Goal: Obtain resource: Download file/media

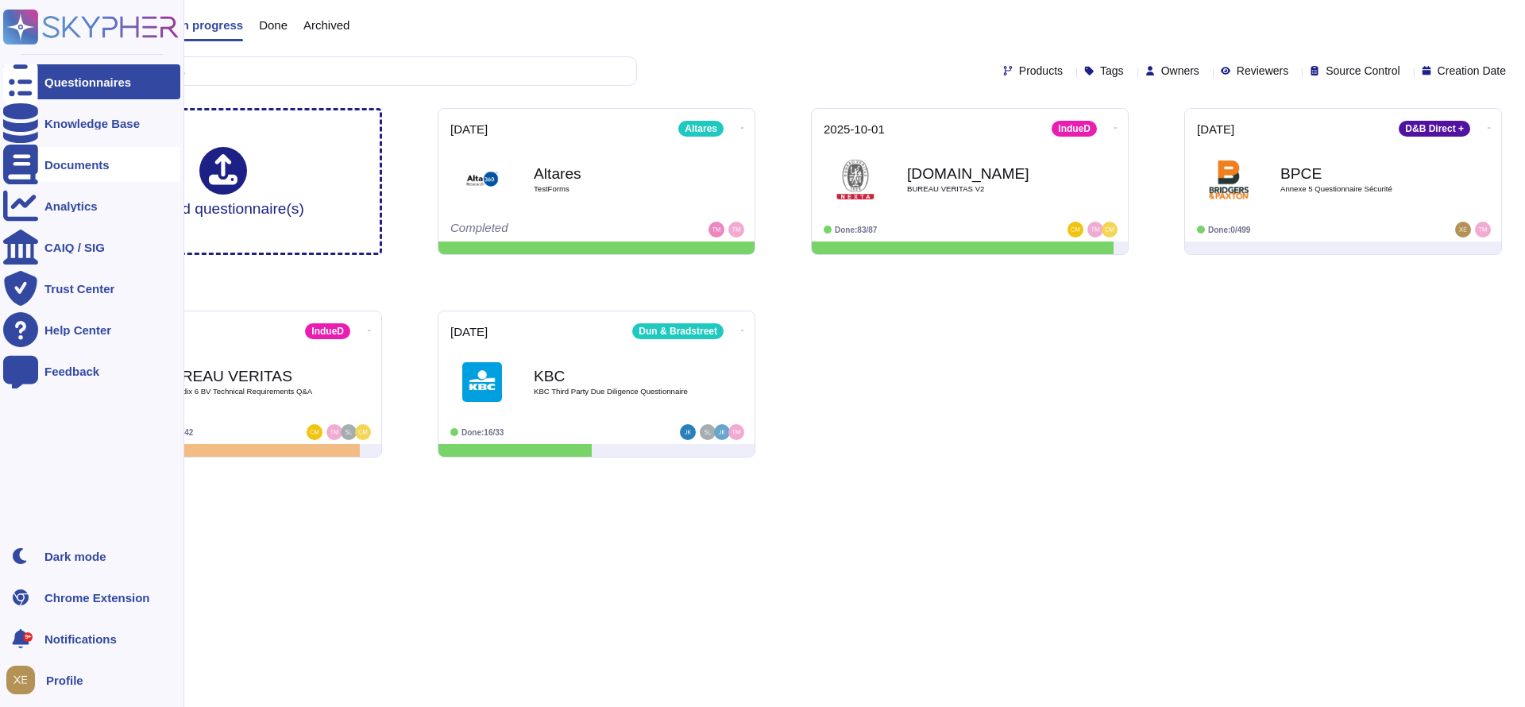
click at [95, 156] on div "Documents" at bounding box center [91, 164] width 177 height 35
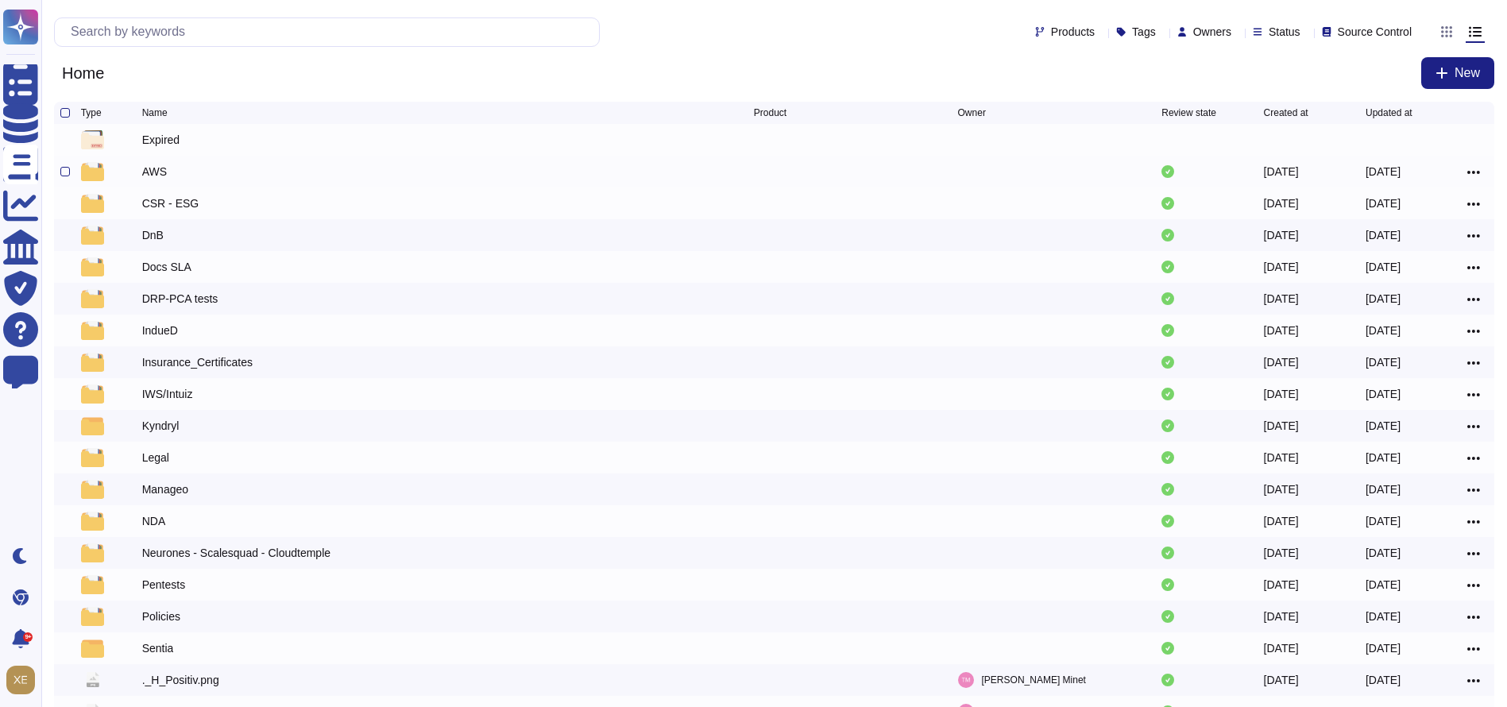
click at [158, 169] on div "AWS" at bounding box center [154, 172] width 25 height 16
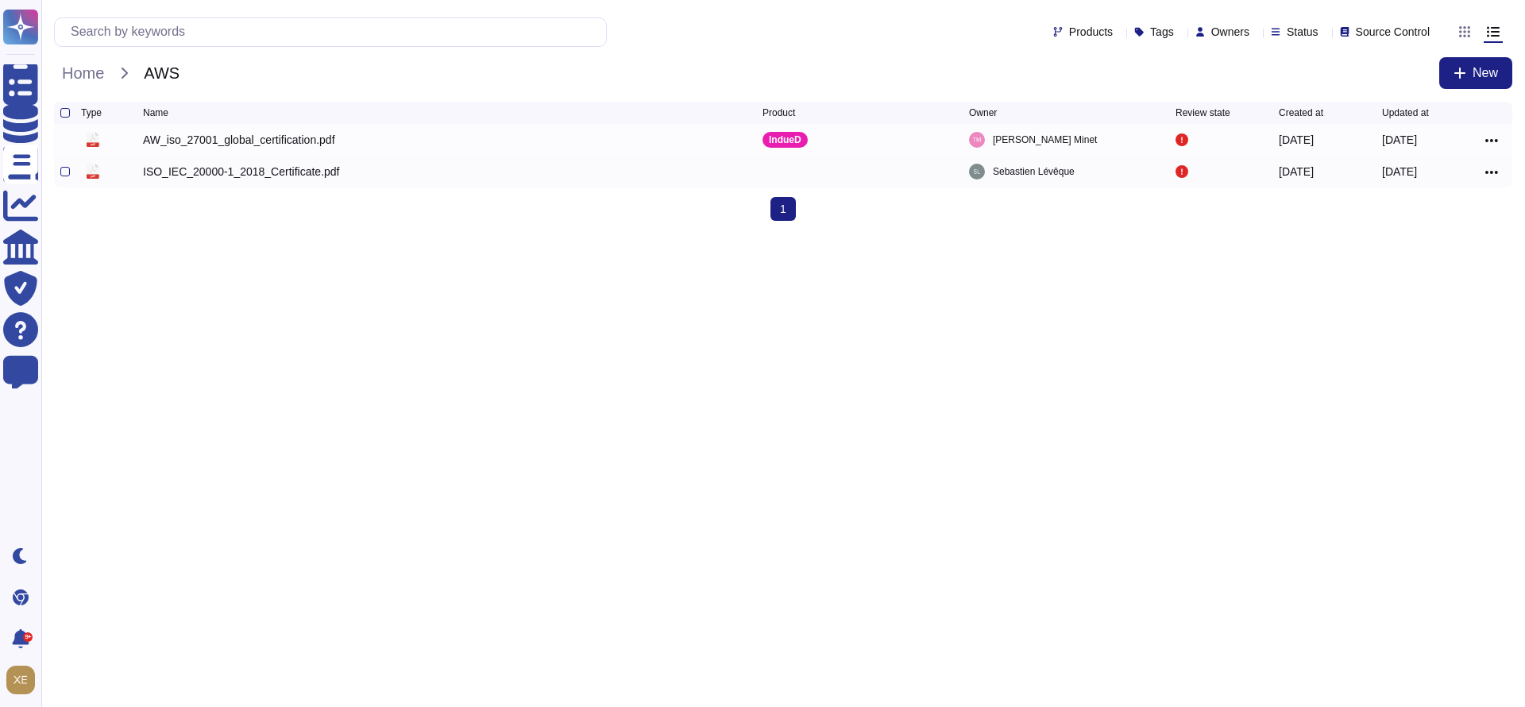
click at [275, 171] on div "ISO_IEC_20000-1_2018_Certificate.pdf" at bounding box center [241, 172] width 197 height 16
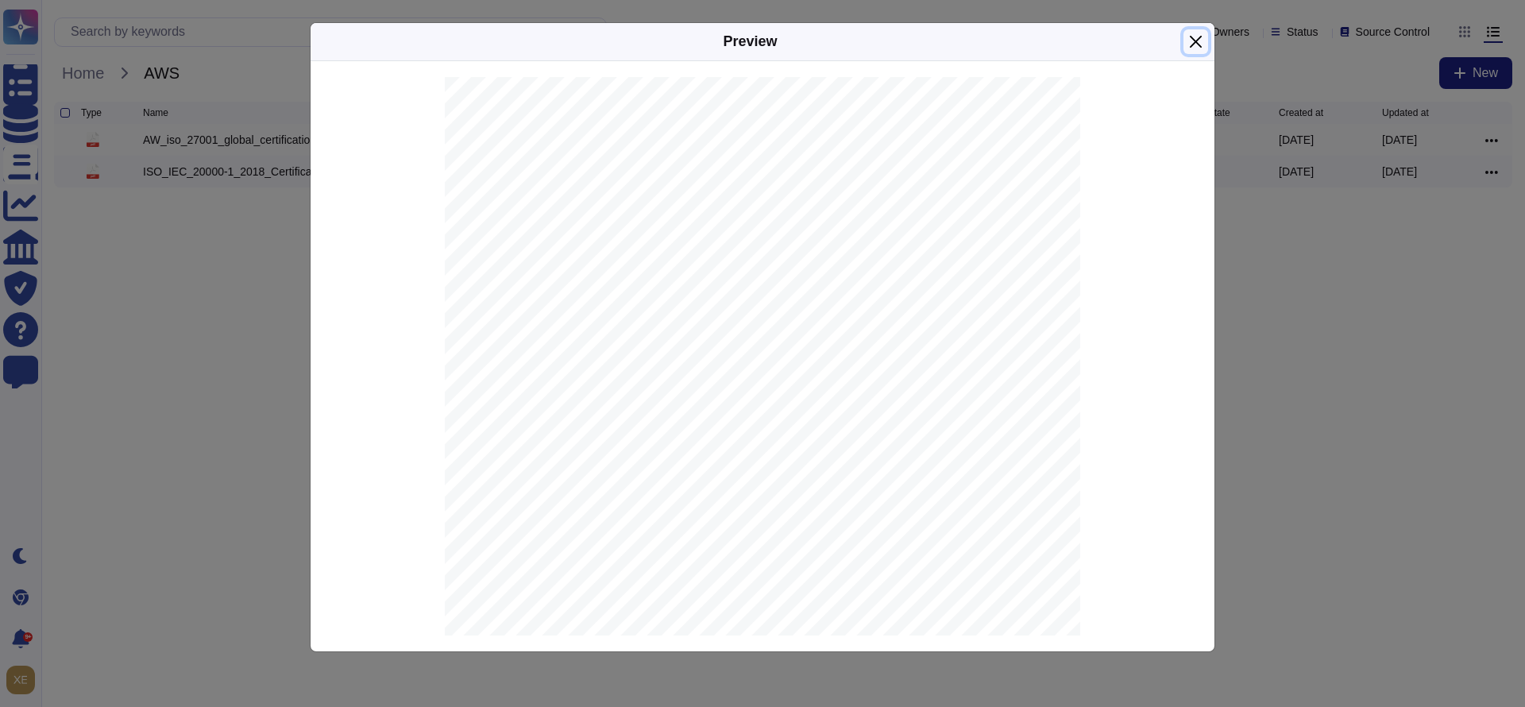
click at [1193, 38] on button "Close" at bounding box center [1196, 41] width 25 height 25
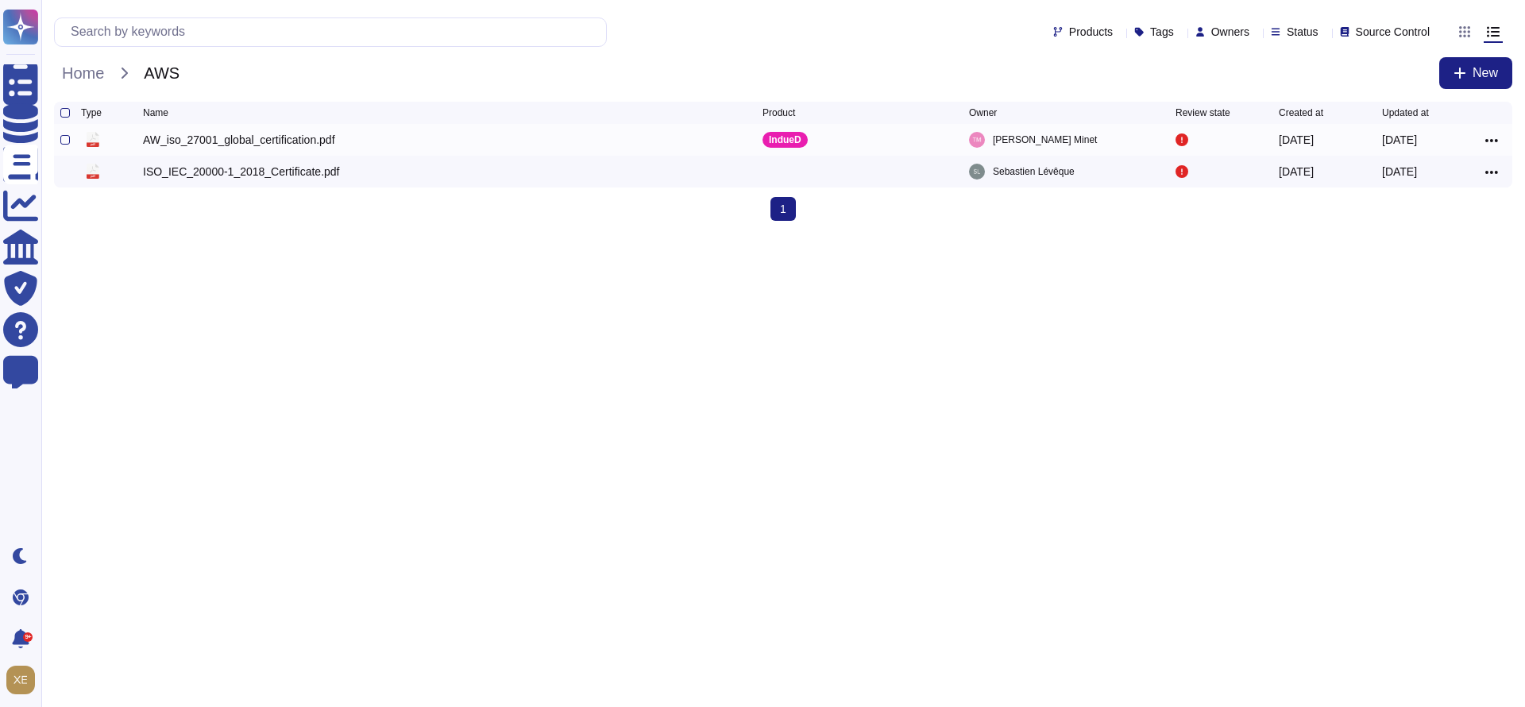
click at [277, 139] on div "AW_iso_27001_global_certification.pdf" at bounding box center [239, 140] width 192 height 16
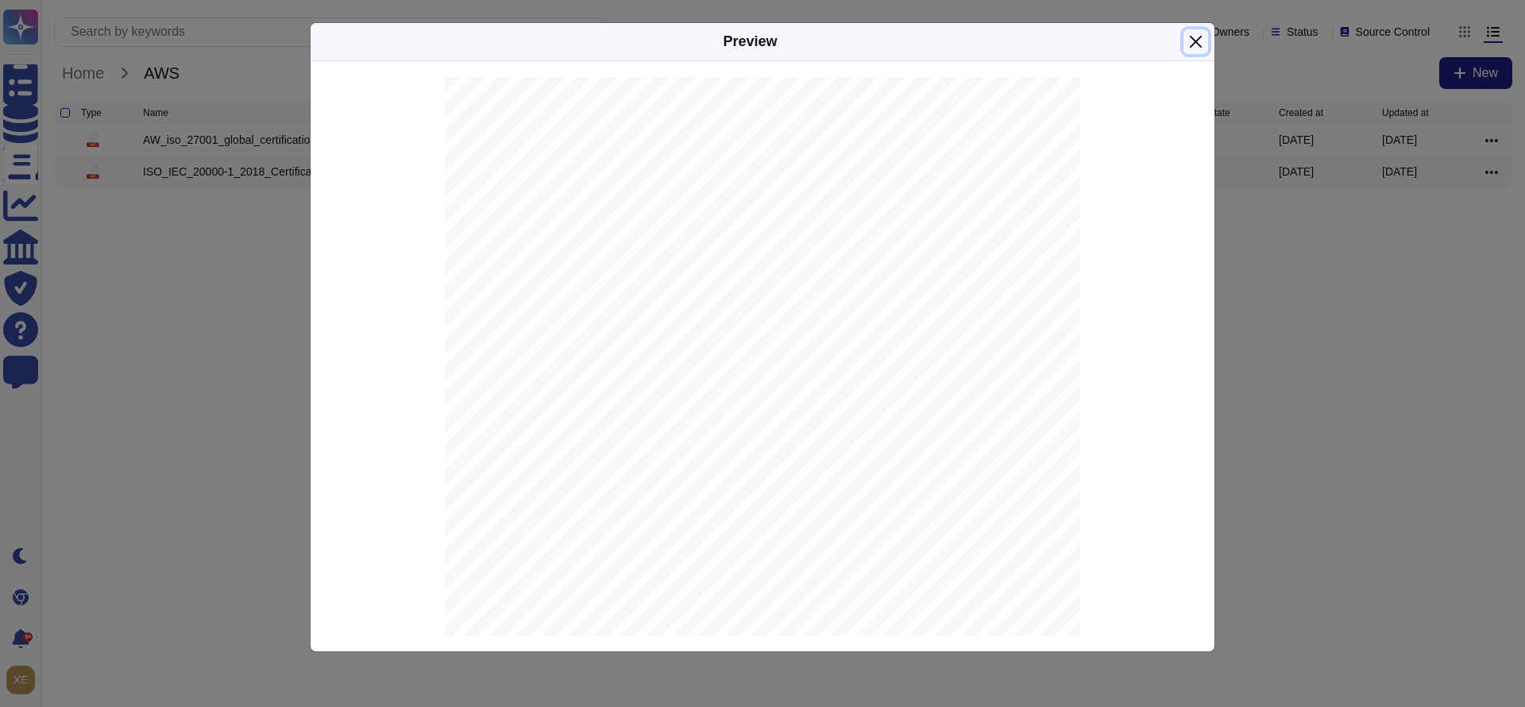
click at [1197, 37] on button "Close" at bounding box center [1196, 41] width 25 height 25
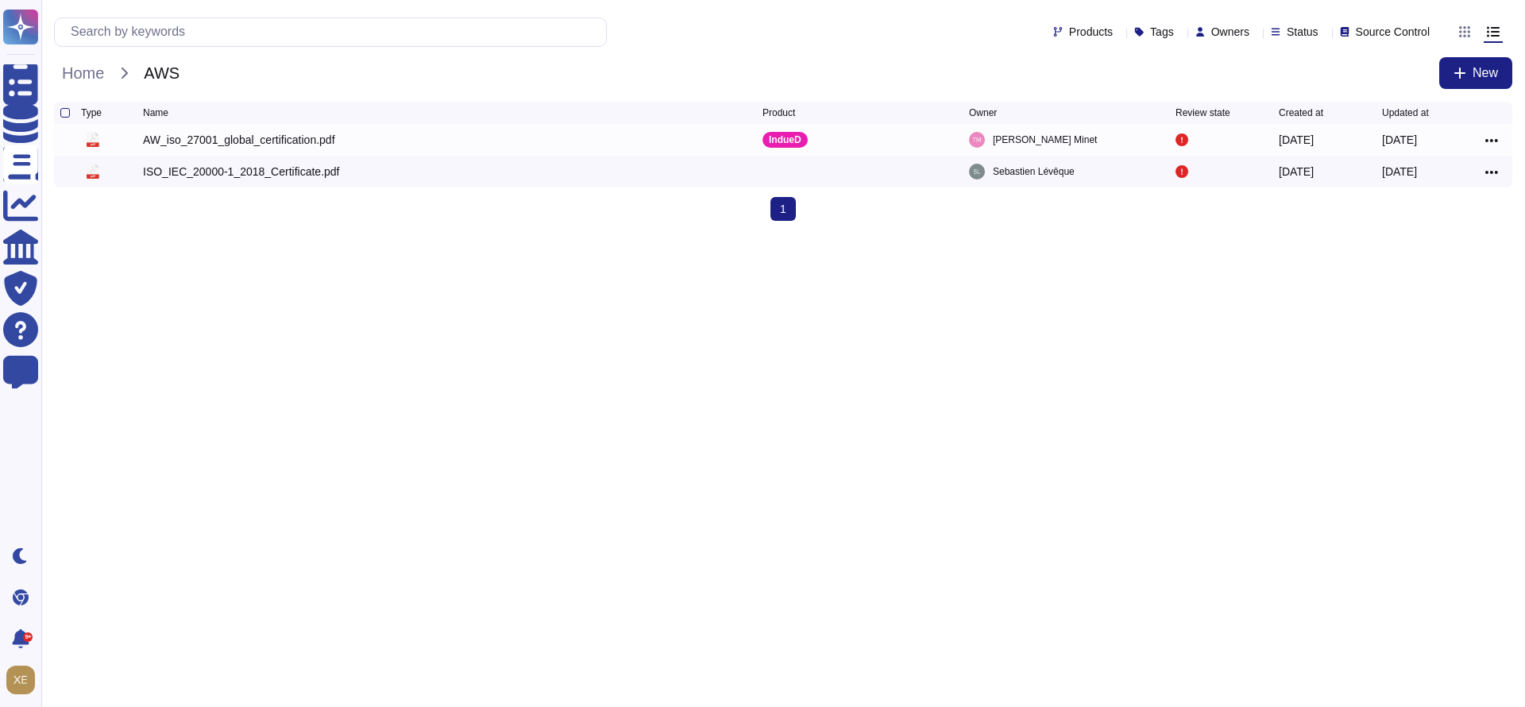
click at [532, 234] on html "Questionnaires Knowledge Base Documents Analytics CAIQ / SIG Trust Center Help …" at bounding box center [762, 117] width 1525 height 234
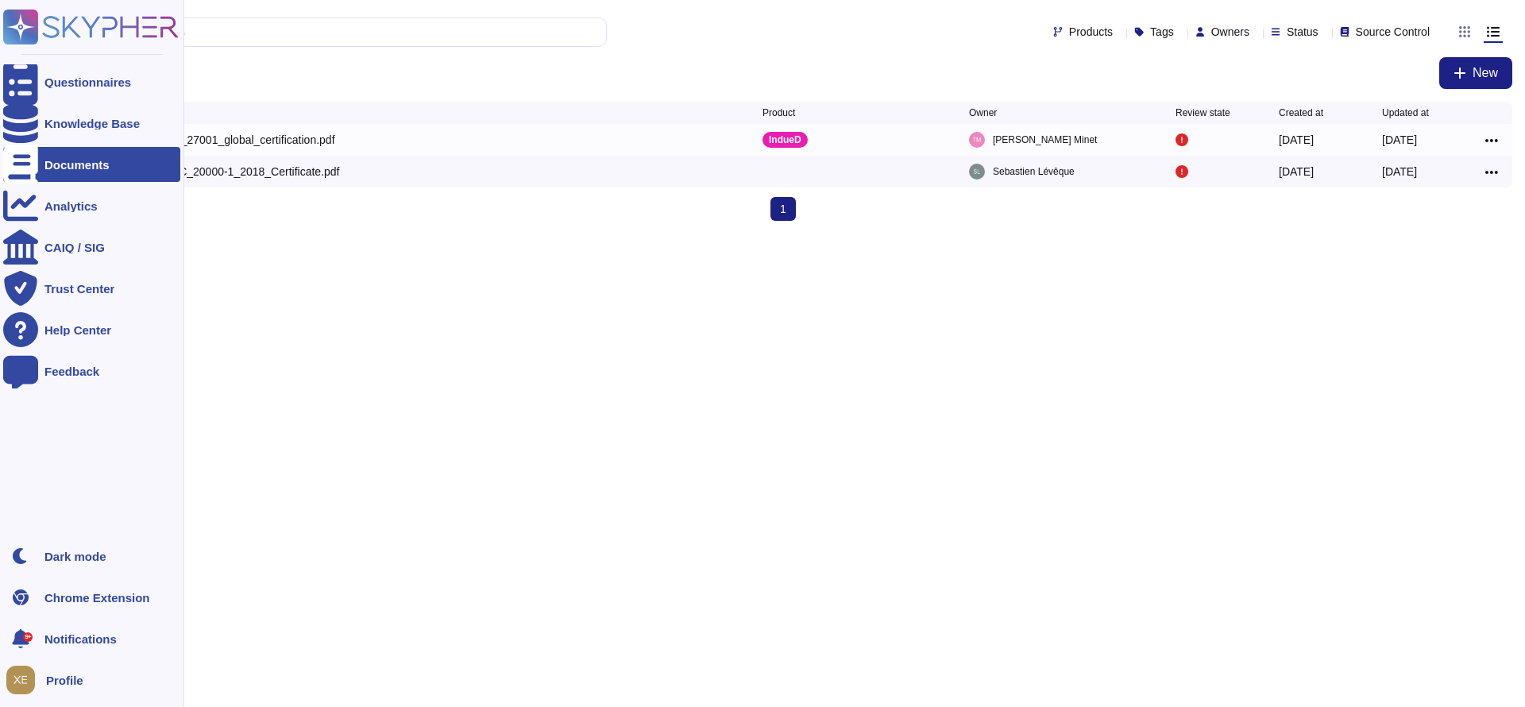
click at [20, 163] on icon at bounding box center [20, 165] width 35 height 40
